Goal: Download file/media

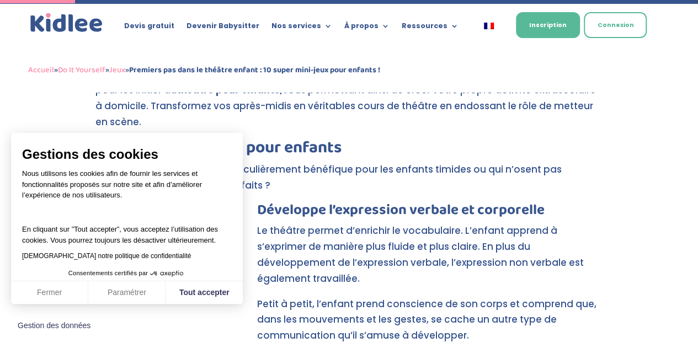
scroll to position [374, 0]
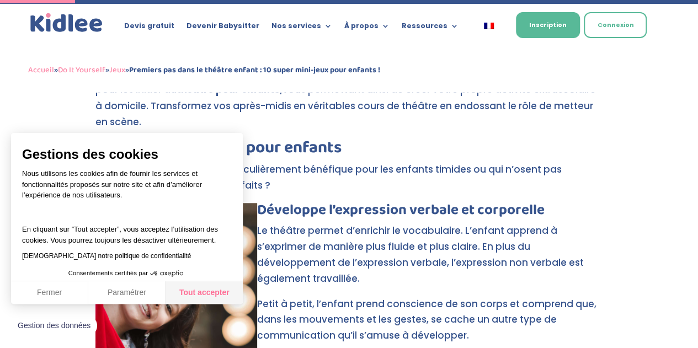
click at [195, 291] on button "Tout accepter" at bounding box center [203, 292] width 77 height 23
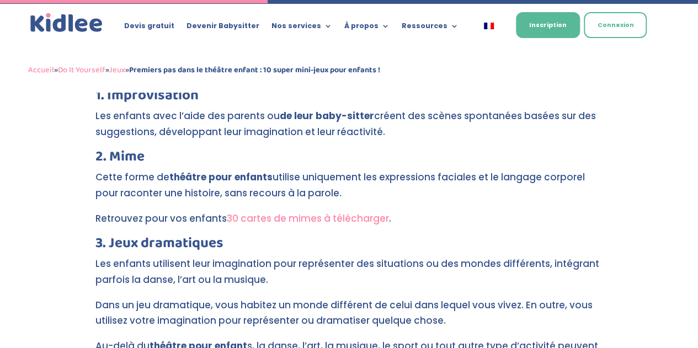
scroll to position [1332, 0]
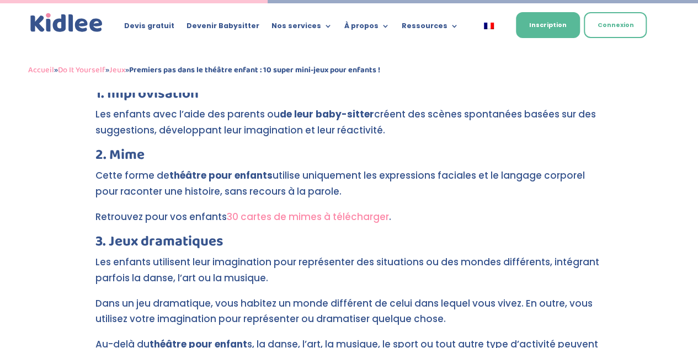
click at [275, 210] on link "30 cartes de mimes à télécharger" at bounding box center [308, 216] width 162 height 13
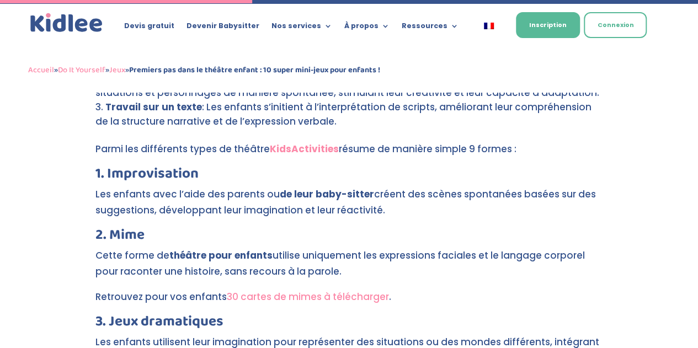
scroll to position [1253, 0]
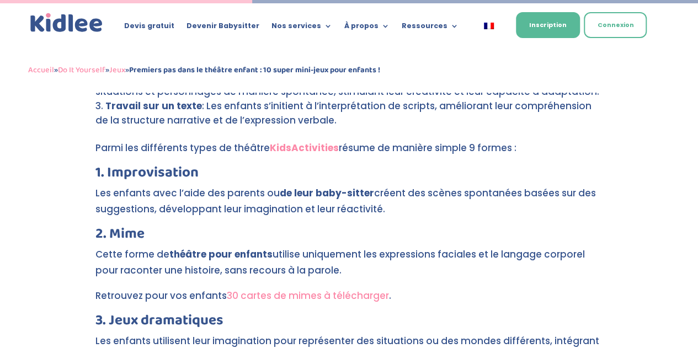
click at [296, 289] on link "30 cartes de mimes à télécharger" at bounding box center [308, 295] width 162 height 13
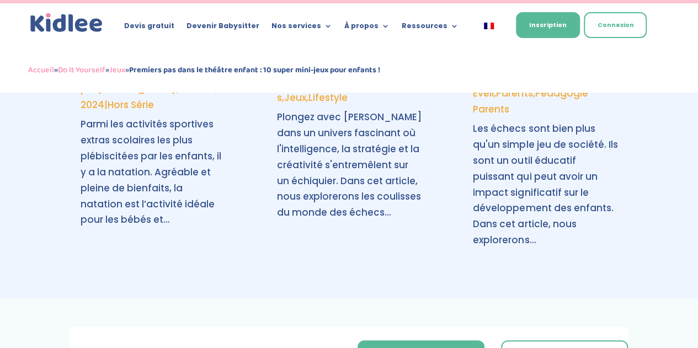
scroll to position [4162, 0]
